Goal: Check status: Check status

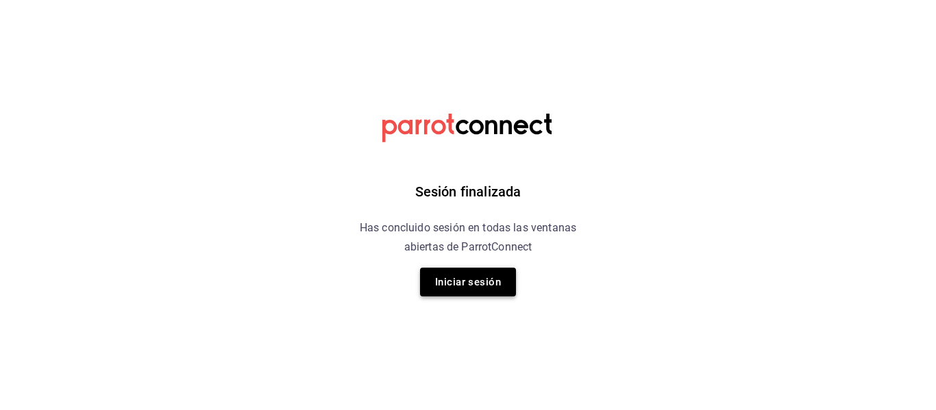
click at [488, 277] on button "Iniciar sesión" at bounding box center [468, 282] width 96 height 29
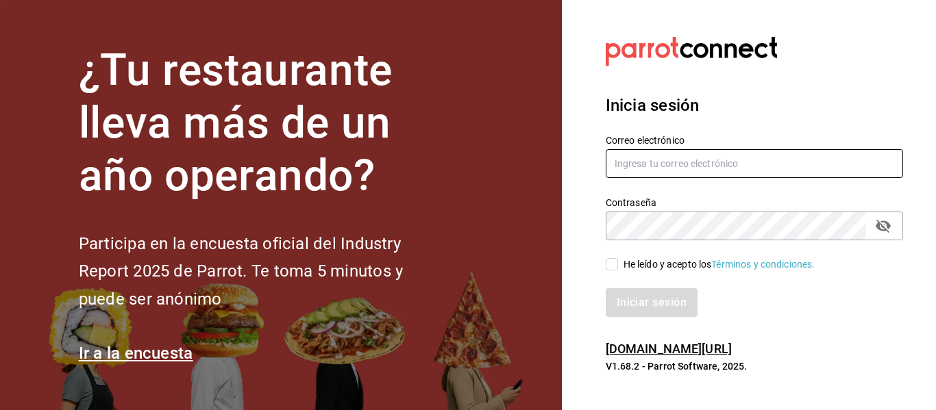
type input "[EMAIL_ADDRESS][DOMAIN_NAME]"
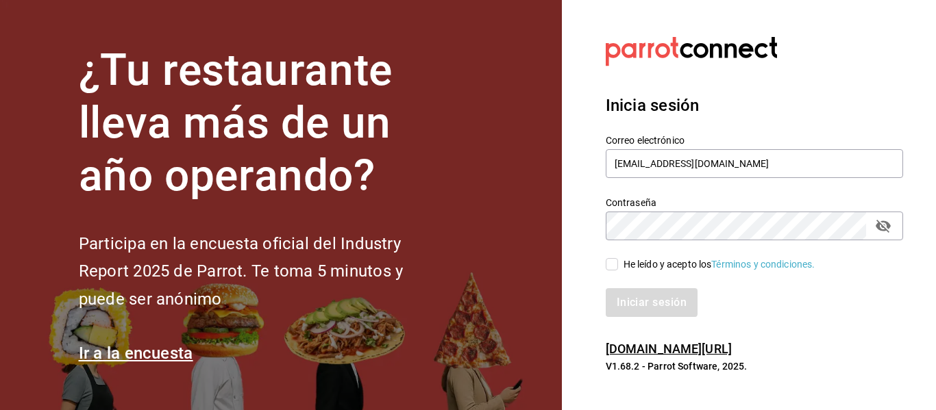
click at [616, 267] on input "He leído y acepto los Términos y condiciones." at bounding box center [611, 264] width 12 height 12
checkbox input "true"
click at [627, 300] on button "Iniciar sesión" at bounding box center [651, 302] width 93 height 29
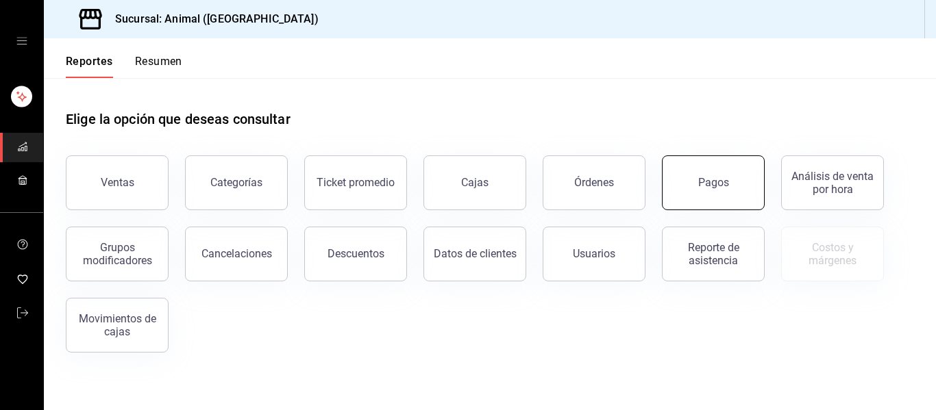
click at [723, 194] on button "Pagos" at bounding box center [713, 182] width 103 height 55
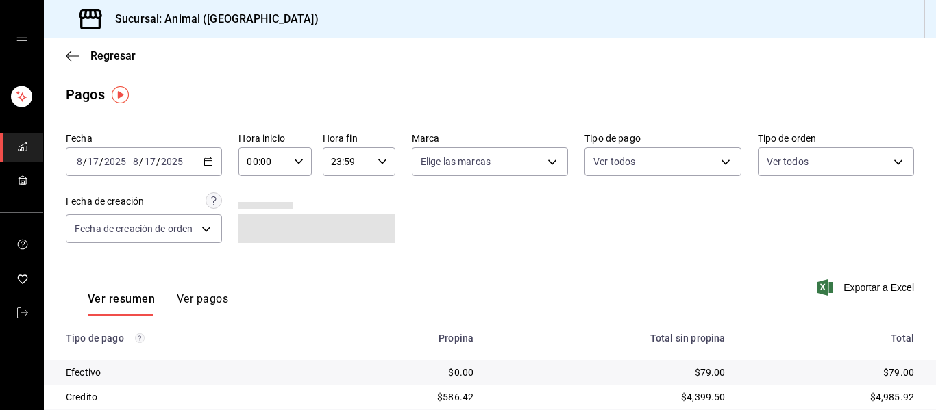
click at [299, 163] on icon "button" at bounding box center [299, 162] width 10 height 10
click at [255, 189] on span "04" at bounding box center [254, 191] width 14 height 11
type input "04:00"
click at [553, 161] on div at bounding box center [468, 205] width 936 height 410
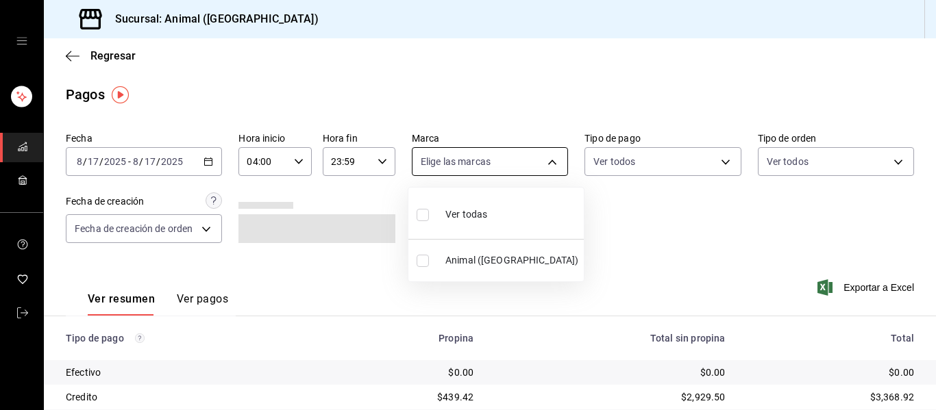
click at [551, 162] on body "Sucursal: Animal (Puebla) Regresar Pagos Fecha 2025-08-17 8 / 17 / 2025 - 2025-…" at bounding box center [468, 205] width 936 height 410
click at [542, 203] on li "Ver todas" at bounding box center [495, 213] width 175 height 40
type input "96838179-8fbb-4073-aae3-1789726318c8"
checkbox input "true"
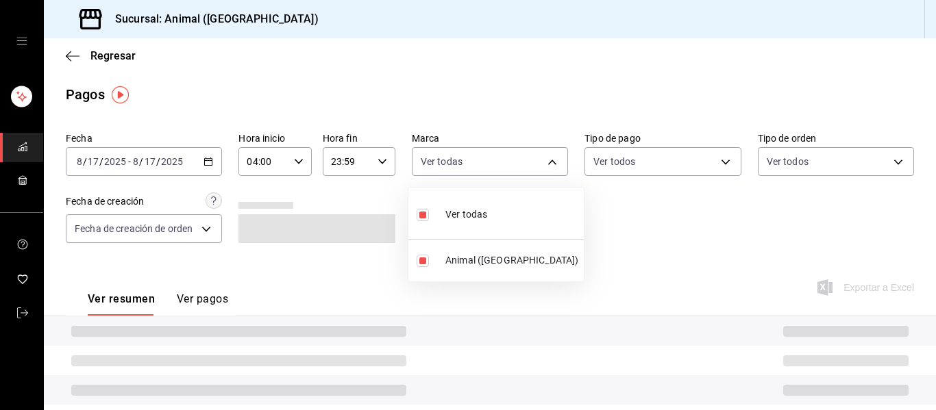
click at [644, 251] on div at bounding box center [468, 205] width 936 height 410
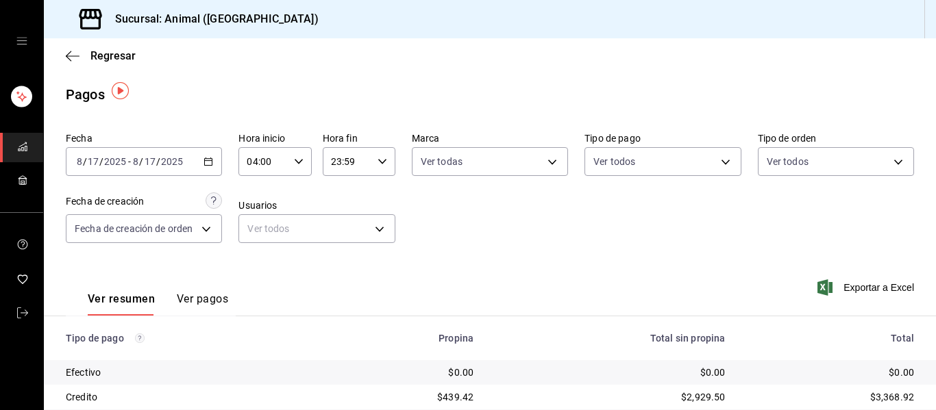
scroll to position [195, 0]
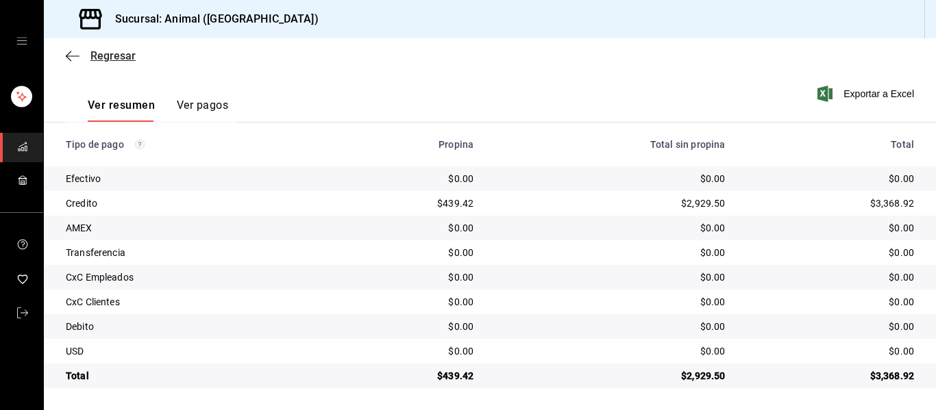
click at [70, 50] on icon "button" at bounding box center [73, 56] width 14 height 12
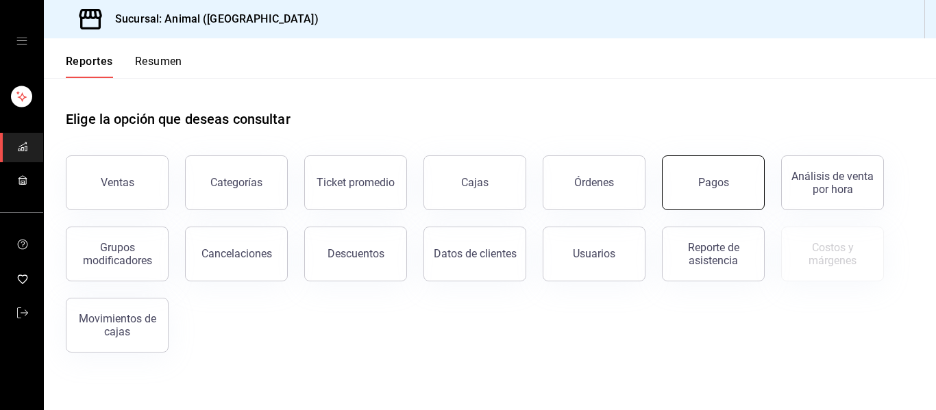
click at [716, 190] on button "Pagos" at bounding box center [713, 182] width 103 height 55
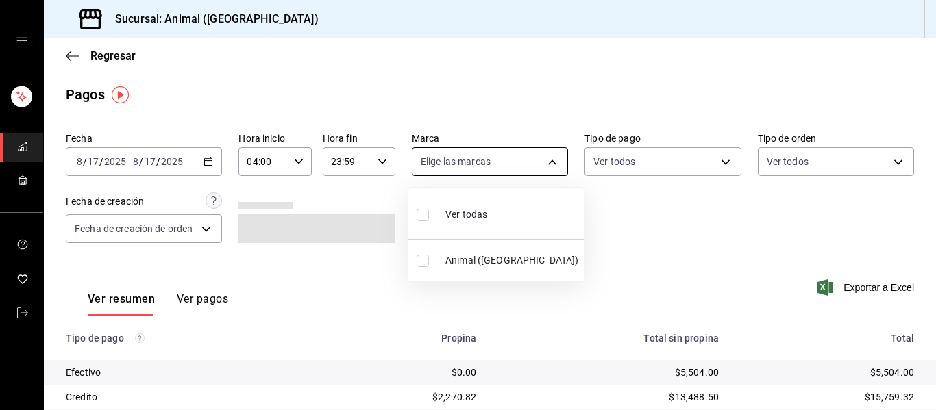
click at [551, 160] on body "Sucursal: Animal (Puebla) Regresar Pagos Fecha 2025-08-17 8 / 17 / 2025 - 2025-…" at bounding box center [468, 205] width 936 height 410
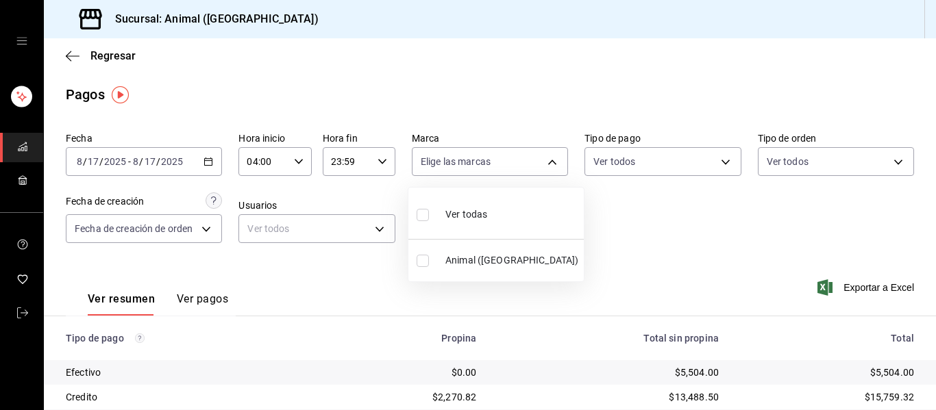
click at [526, 209] on li "Ver todas" at bounding box center [495, 213] width 175 height 40
type input "96838179-8fbb-4073-aae3-1789726318c8"
checkbox input "true"
click at [607, 221] on div at bounding box center [468, 205] width 936 height 410
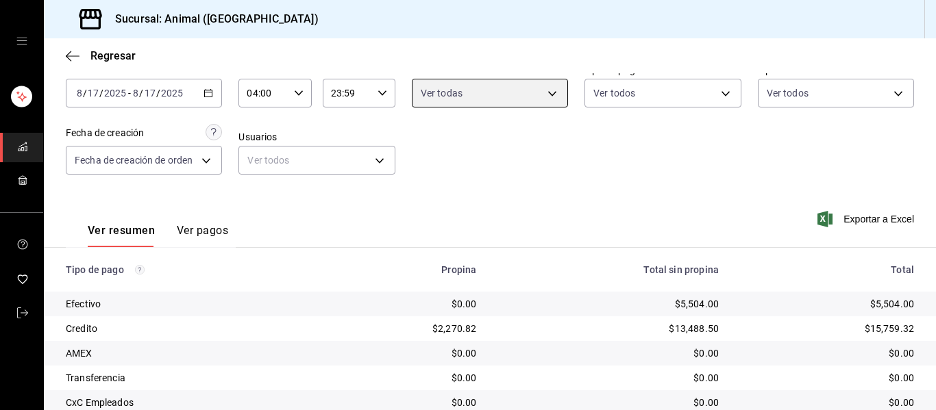
scroll to position [137, 0]
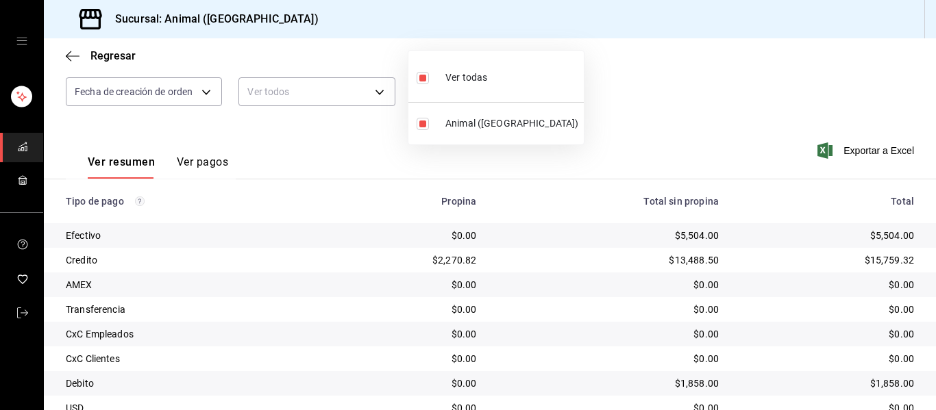
click at [661, 135] on div at bounding box center [468, 205] width 936 height 410
